Goal: Task Accomplishment & Management: Manage account settings

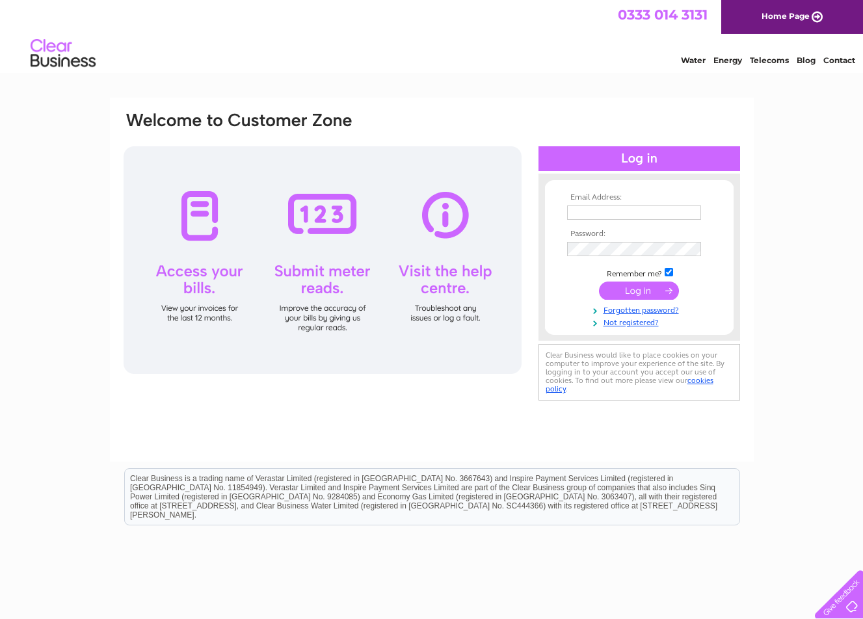
type input "lorraine@automak.co.uk"
click at [645, 291] on input "submit" at bounding box center [639, 291] width 80 height 18
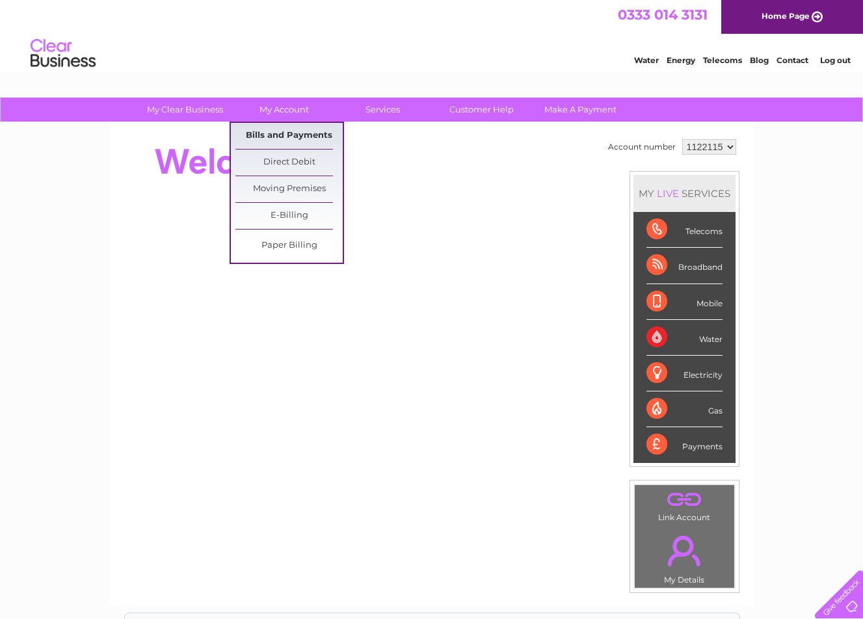
click at [286, 131] on link "Bills and Payments" at bounding box center [289, 136] width 107 height 26
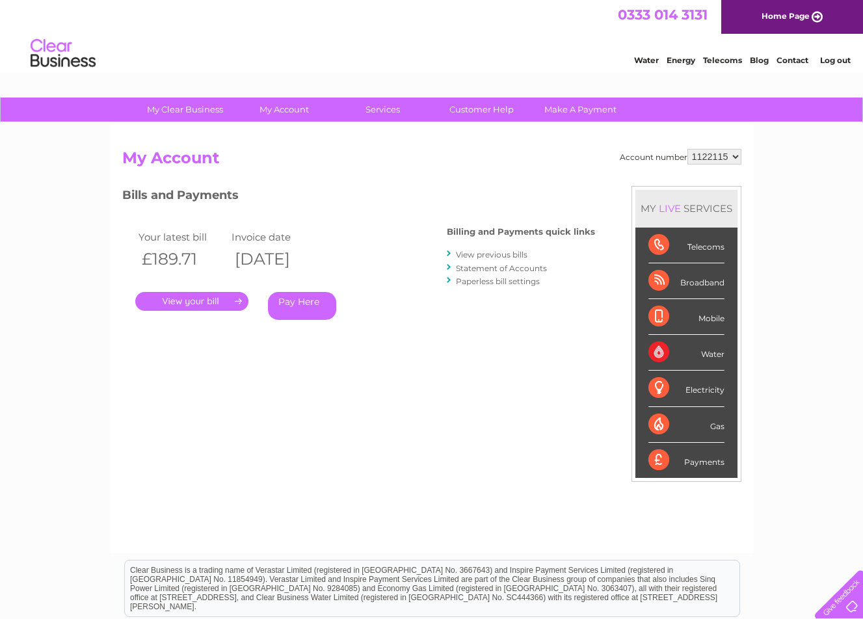
click at [234, 295] on link "." at bounding box center [191, 301] width 113 height 19
